Goal: Information Seeking & Learning: Learn about a topic

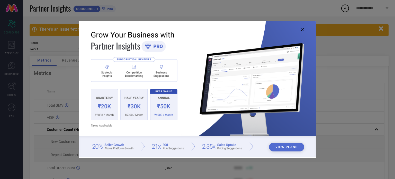
click at [303, 31] on icon at bounding box center [302, 29] width 3 height 3
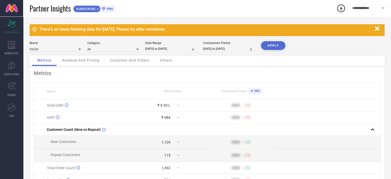
select select "4"
select select "2025"
select select "5"
select select "2025"
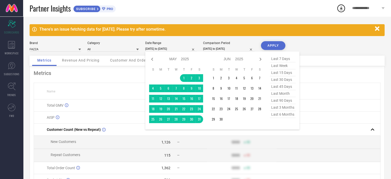
click at [167, 49] on input "[DATE] to [DATE]" at bounding box center [170, 48] width 51 height 5
click at [278, 77] on span "last 30 days" at bounding box center [283, 79] width 26 height 7
type input "[DATE] to [DATE]"
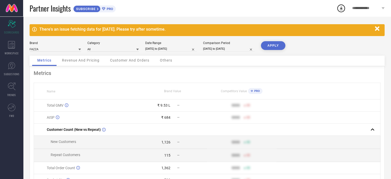
select select "7"
select select "2025"
select select "8"
select select "2025"
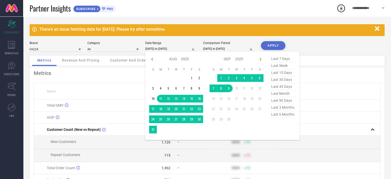
click at [168, 47] on input "[DATE] to [DATE]" at bounding box center [170, 48] width 51 height 5
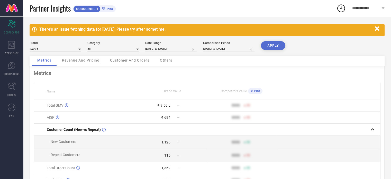
click at [270, 47] on button "APPLY" at bounding box center [273, 45] width 24 height 9
click at [168, 47] on input "[DATE] to [DATE]" at bounding box center [170, 48] width 51 height 5
select select "7"
select select "2025"
select select "8"
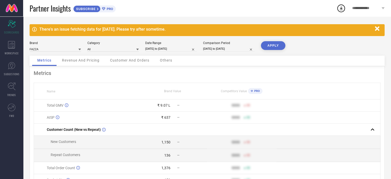
select select "2025"
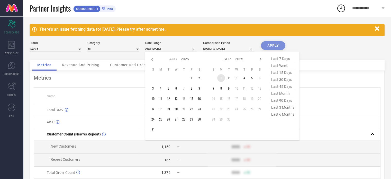
click at [221, 75] on td "1" at bounding box center [221, 78] width 8 height 8
type input "[DATE] to [DATE]"
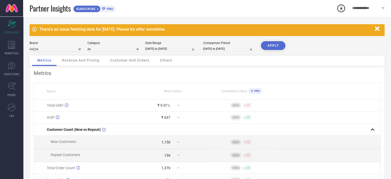
click at [273, 42] on button "APPLY" at bounding box center [273, 45] width 24 height 9
click at [224, 54] on div "Brand FAZZA Category All Date Range [DATE] to [DATE] Comparison Period [DATE] t…" at bounding box center [207, 48] width 355 height 14
select select "4"
select select "2024"
select select "5"
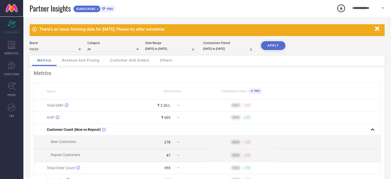
select select "2024"
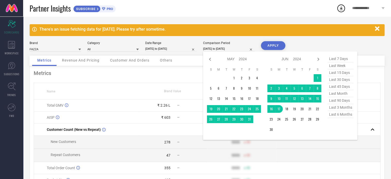
click at [226, 51] on input "[DATE] to [DATE]" at bounding box center [228, 48] width 51 height 5
click at [339, 80] on span "last 30 days" at bounding box center [341, 79] width 26 height 7
type input "[DATE] to [DATE]"
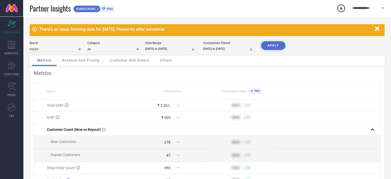
drag, startPoint x: 264, startPoint y: 54, endPoint x: 268, endPoint y: 50, distance: 4.7
click at [268, 50] on div "APPLY" at bounding box center [273, 48] width 24 height 14
drag, startPoint x: 268, startPoint y: 50, endPoint x: 273, endPoint y: 46, distance: 6.6
click at [273, 46] on div "APPLY" at bounding box center [273, 48] width 24 height 14
click at [273, 46] on button "APPLY" at bounding box center [273, 45] width 24 height 9
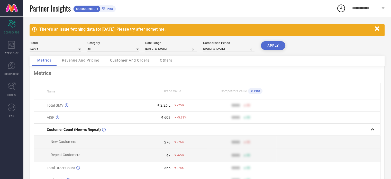
click at [179, 105] on span "-75%" at bounding box center [180, 105] width 7 height 4
select select "7"
select select "2025"
select select "8"
select select "2025"
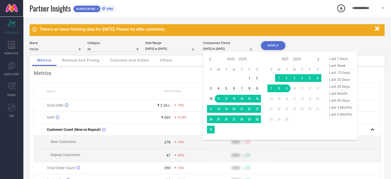
click at [220, 47] on input "[DATE] to [DATE]" at bounding box center [228, 48] width 51 height 5
click at [250, 76] on td "1" at bounding box center [250, 78] width 8 height 8
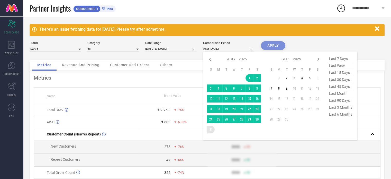
type input "[DATE] to [DATE]"
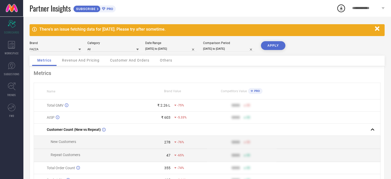
click at [274, 43] on button "APPLY" at bounding box center [273, 45] width 24 height 9
select select "8"
select select "2025"
select select "9"
select select "2025"
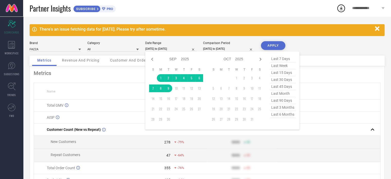
click at [170, 48] on input "[DATE] to [DATE]" at bounding box center [170, 48] width 51 height 5
click at [154, 58] on icon at bounding box center [152, 59] width 6 height 6
select select "7"
select select "2025"
select select "8"
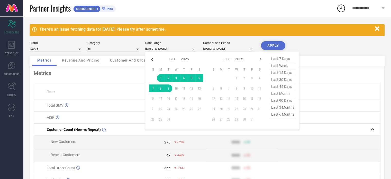
select select "2025"
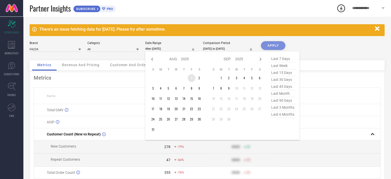
click at [188, 78] on td "1" at bounding box center [192, 78] width 8 height 8
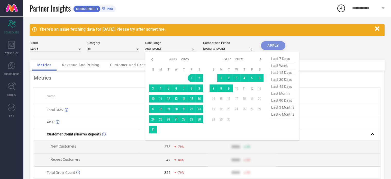
click at [157, 127] on td at bounding box center [161, 129] width 8 height 8
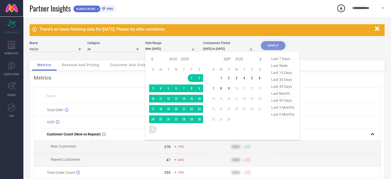
type input "[DATE] to [DATE]"
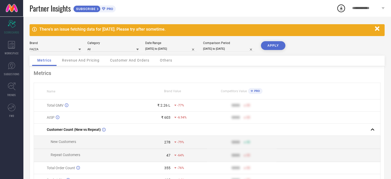
click at [263, 44] on button "APPLY" at bounding box center [273, 45] width 24 height 9
click at [247, 94] on div "PRO" at bounding box center [255, 91] width 16 height 8
drag, startPoint x: 389, startPoint y: 80, endPoint x: 385, endPoint y: 116, distance: 36.8
click at [385, 116] on div "There's an issue fetching data for [DATE]. Please try after sometime. Brand FAZ…" at bounding box center [207, 123] width 368 height 214
drag, startPoint x: 385, startPoint y: 116, endPoint x: 395, endPoint y: 98, distance: 21.1
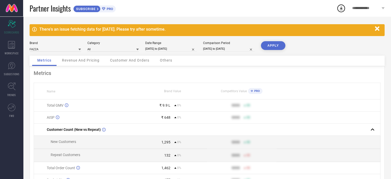
click at [391, 98] on html "**********" at bounding box center [195, 89] width 391 height 179
click at [78, 62] on div "Revenue And Pricing" at bounding box center [81, 61] width 48 height 10
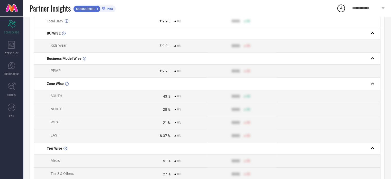
scroll to position [213, 0]
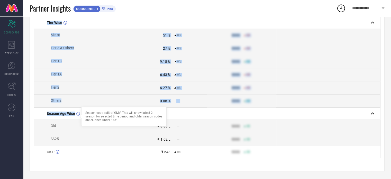
drag, startPoint x: 79, startPoint y: 113, endPoint x: 155, endPoint y: 159, distance: 89.2
click at [155, 159] on div "Revenue And Pricing Name Brand Value Competitors Value PRO Total GMV ₹ 9.9 L 0%…" at bounding box center [207, 14] width 355 height 315
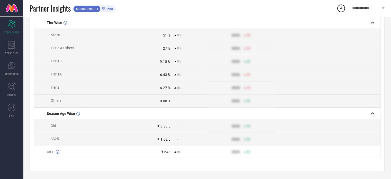
click at [347, 126] on td at bounding box center [328, 126] width 104 height 13
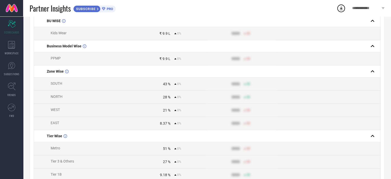
scroll to position [88, 0]
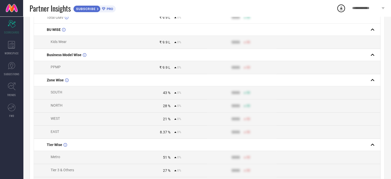
drag, startPoint x: 390, startPoint y: 82, endPoint x: 392, endPoint y: 85, distance: 4.1
click at [391, 85] on html "**********" at bounding box center [195, 1] width 391 height 179
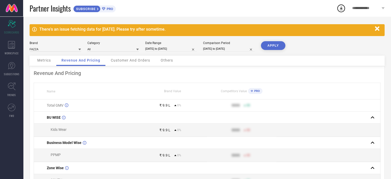
click at [125, 56] on div "Customer And Orders" at bounding box center [131, 61] width 50 height 10
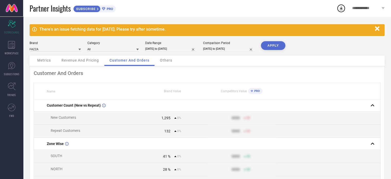
click at [173, 56] on div "Others" at bounding box center [166, 61] width 23 height 10
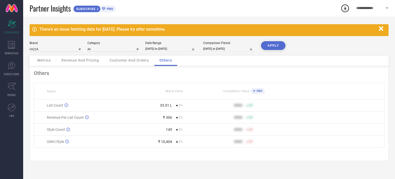
click at [395, 46] on div "There's an issue fetching data for [DATE]. Please try after sometime. Brand FAZ…" at bounding box center [209, 97] width 372 height 162
click at [84, 9] on span "SUBSCRIBE" at bounding box center [85, 9] width 23 height 4
click at [7, 52] on span "WORKSPACE" at bounding box center [12, 53] width 14 height 4
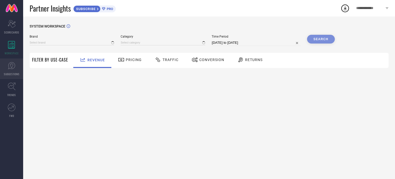
click at [7, 66] on link "SUGGESTIONS" at bounding box center [11, 68] width 23 height 21
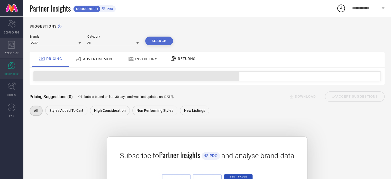
click at [8, 50] on div "WORKSPACE" at bounding box center [11, 48] width 23 height 21
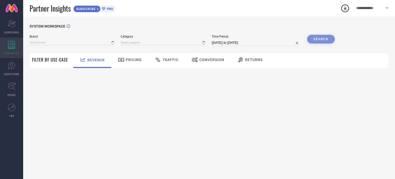
type input "FAZZA"
type input "All"
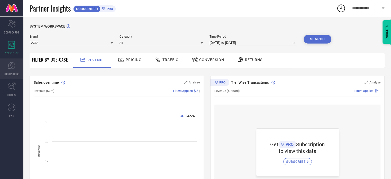
click at [10, 64] on icon at bounding box center [12, 66] width 8 height 8
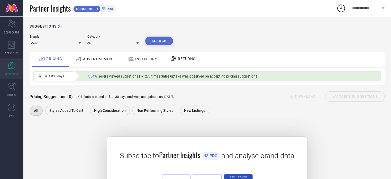
click at [150, 64] on div "INVENTORY" at bounding box center [142, 58] width 32 height 9
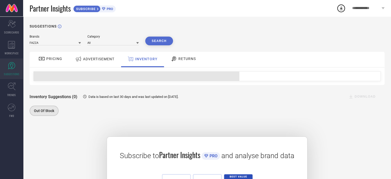
click at [193, 64] on div "RETURNS" at bounding box center [183, 59] width 38 height 15
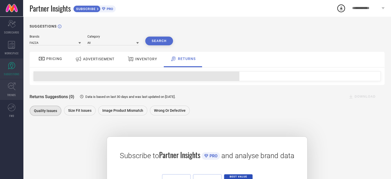
click at [5, 92] on link "TRENDS" at bounding box center [11, 89] width 23 height 21
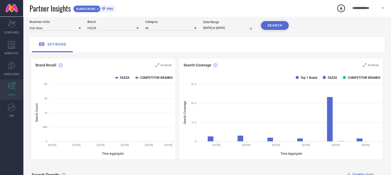
scroll to position [16, 0]
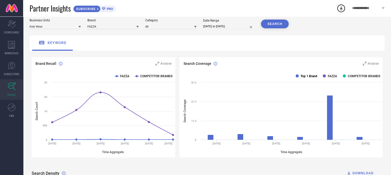
click at [307, 75] on text "Top 1 Brand" at bounding box center [309, 76] width 17 height 4
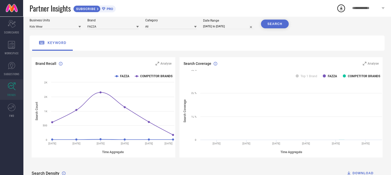
click at [307, 75] on text "Top 1 Brand" at bounding box center [309, 76] width 17 height 4
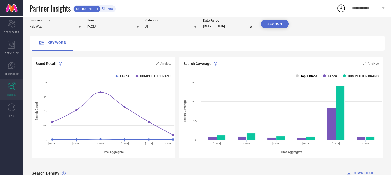
click at [299, 77] on rect at bounding box center [297, 75] width 3 height 3
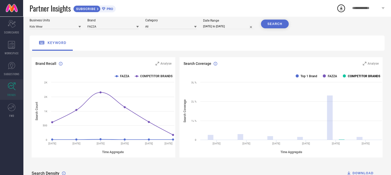
click at [357, 75] on text "COMPETITOR BRANDS" at bounding box center [364, 76] width 32 height 4
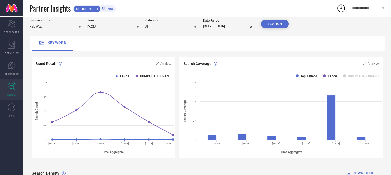
click at [10, 121] on nav "Scorecard SCORECARDS WORKSPACE SUGGESTIONS TRENDS FWD" at bounding box center [11, 103] width 23 height 175
click at [11, 109] on icon at bounding box center [12, 107] width 8 height 8
